Goal: Information Seeking & Learning: Learn about a topic

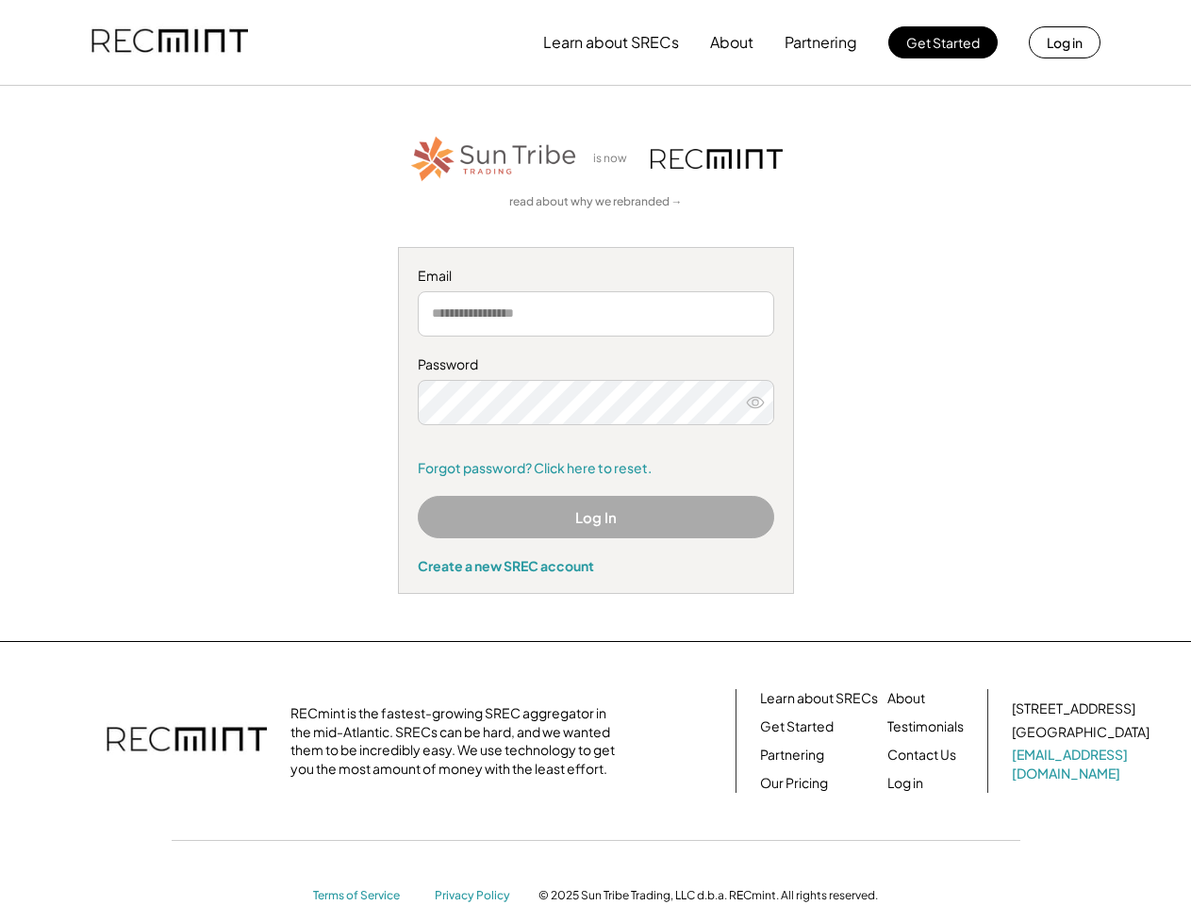
click at [595, 453] on div "Password Remember me Forgot password? Click here to reset." at bounding box center [596, 416] width 356 height 122
click at [595, 42] on button "Learn about SRECs" at bounding box center [611, 43] width 136 height 38
click at [596, 42] on button "Learn about SRECs" at bounding box center [611, 43] width 136 height 38
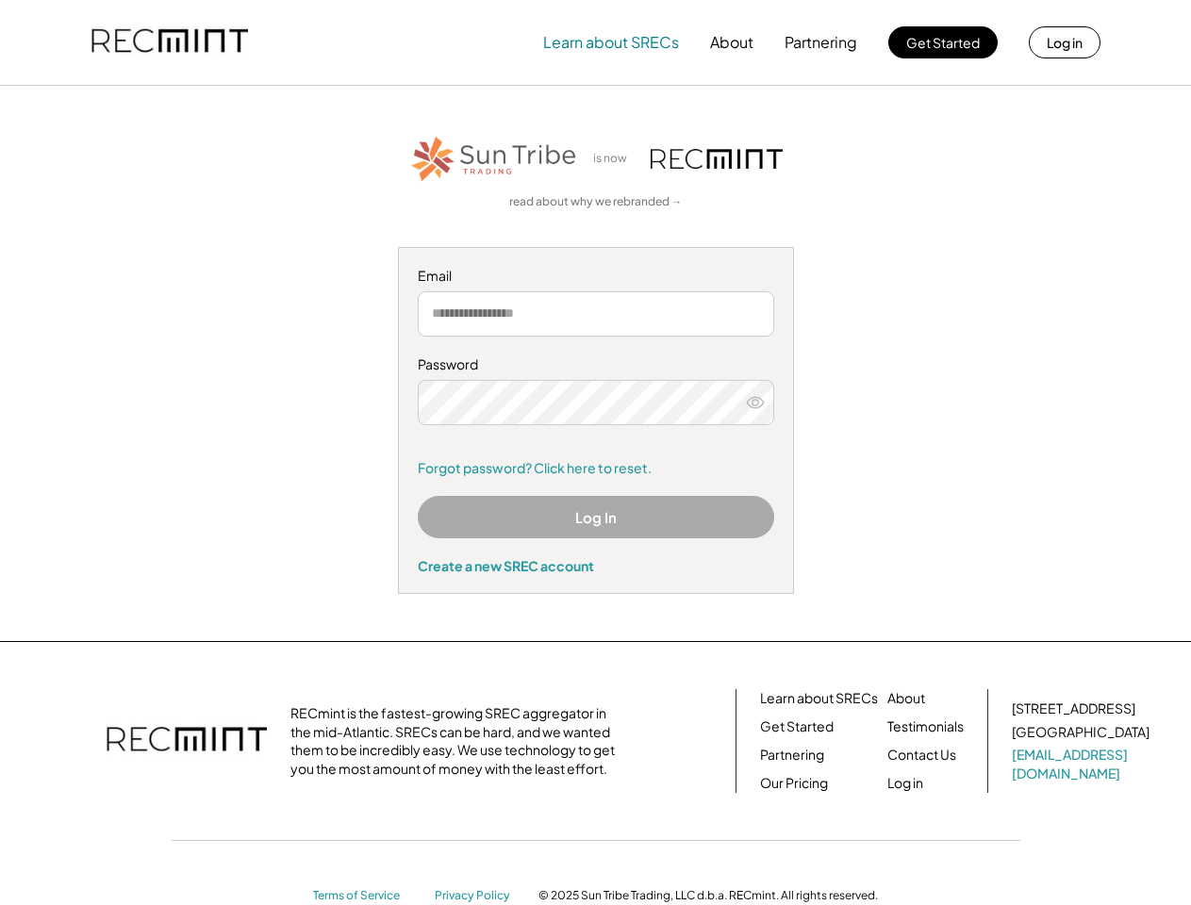
click at [170, 42] on img at bounding box center [169, 42] width 157 height 64
click at [821, 42] on button "Partnering" at bounding box center [820, 43] width 73 height 38
click at [611, 42] on button "Learn about SRECs" at bounding box center [611, 43] width 136 height 38
click at [732, 42] on button "About" at bounding box center [731, 43] width 43 height 38
